Goal: Register for event/course

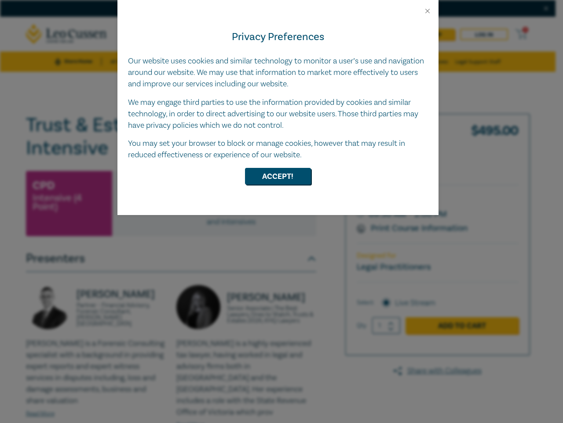
click at [282, 211] on div "Privacy Preferences Our website uses cookies and similar technology to monitor …" at bounding box center [278, 115] width 321 height 200
click at [428, 11] on button "Close" at bounding box center [428, 11] width 8 height 8
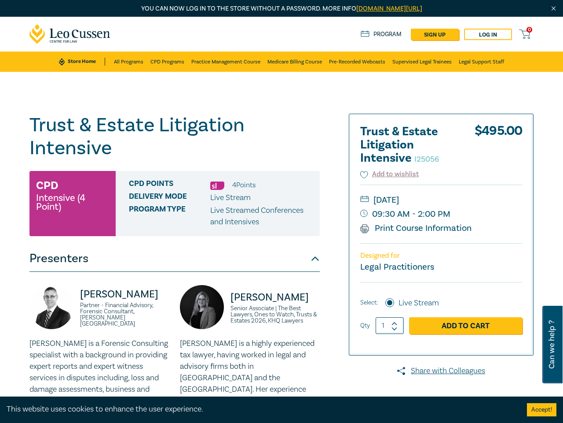
click at [278, 176] on div "CPD Points 4 Point s Delivery Mode Live Stream Program type Live Streamed Confe…" at bounding box center [218, 203] width 204 height 65
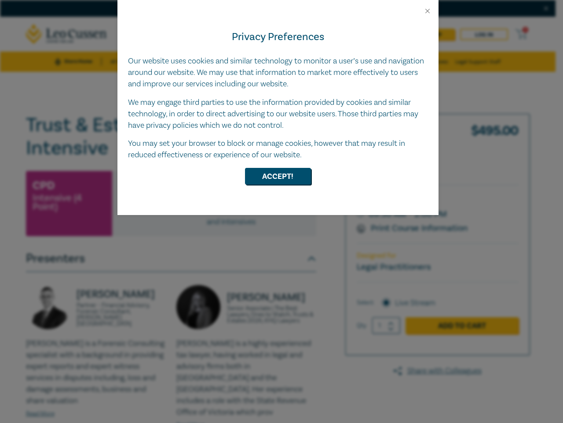
click at [282, 211] on div "Privacy Preferences Our website uses cookies and similar technology to monitor …" at bounding box center [278, 115] width 321 height 200
click at [428, 11] on button "Close" at bounding box center [428, 11] width 8 height 8
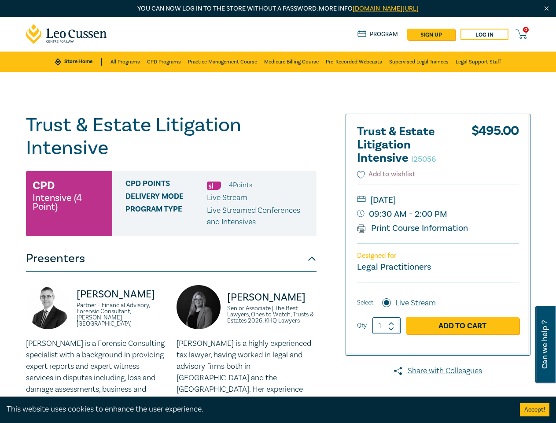
click at [278, 176] on div "CPD Points 4 Point s Delivery Mode Live Stream Program type Live Streamed Confe…" at bounding box center [214, 203] width 204 height 65
